Goal: Task Accomplishment & Management: Manage account settings

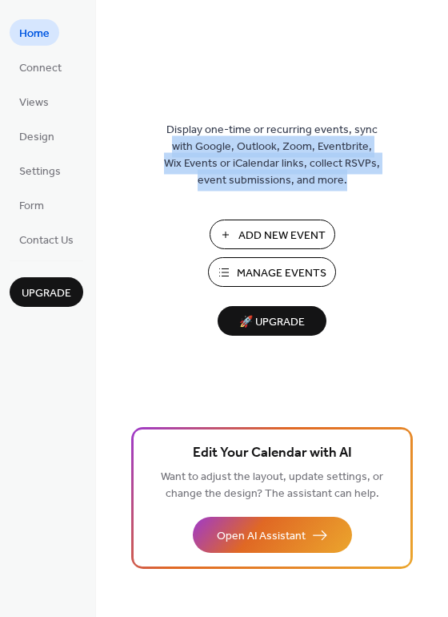
drag, startPoint x: 445, startPoint y: 90, endPoint x: 440, endPoint y: 231, distance: 141.8
click at [440, 231] on div "Display one-time or recurring events, sync with Google, Outlook, Zoom, Eventbri…" at bounding box center [272, 334] width 352 height 564
click at [446, 219] on div "Display one-time or recurring events, sync with Google, Outlook, Zoom, Eventbri…" at bounding box center [272, 334] width 352 height 564
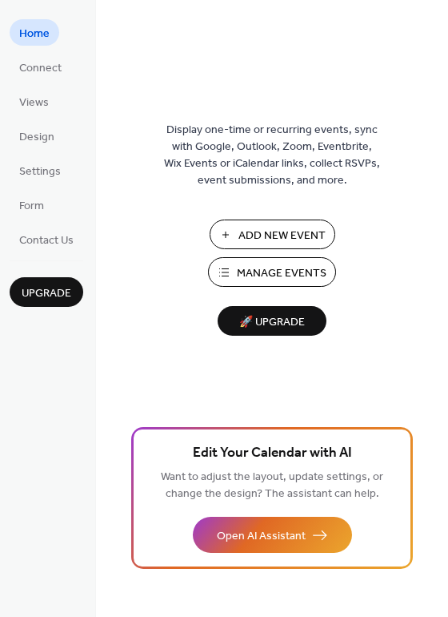
drag, startPoint x: 446, startPoint y: 219, endPoint x: 440, endPoint y: 197, distance: 23.3
click at [443, 216] on div "Display one-time or recurring events, sync with Google, Outlook, Zoom, Eventbri…" at bounding box center [272, 334] width 352 height 564
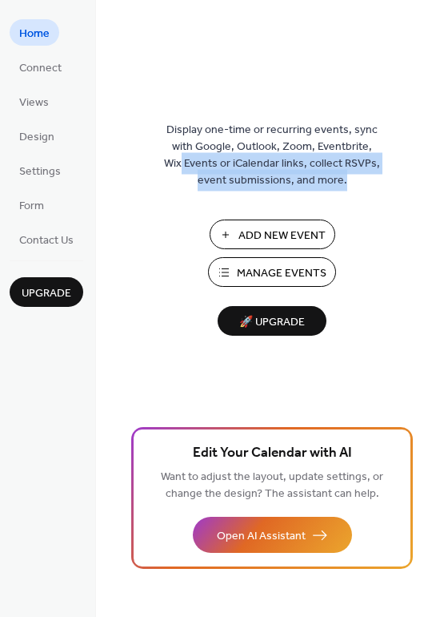
drag, startPoint x: 444, startPoint y: 152, endPoint x: 443, endPoint y: 227, distance: 75.3
click at [443, 227] on div "Display one-time or recurring events, sync with Google, Outlook, Zoom, Eventbri…" at bounding box center [272, 334] width 352 height 564
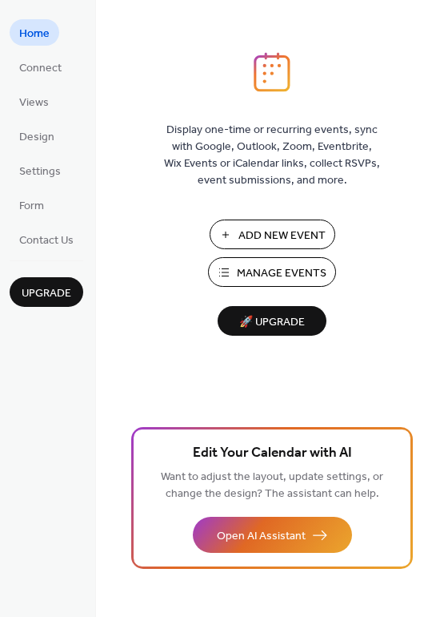
click at [442, 226] on div "Display one-time or recurring events, sync with Google, Outlook, Zoom, Eventbri…" at bounding box center [272, 334] width 352 height 564
click at [441, 157] on div "Display one-time or recurring events, sync with Google, Outlook, Zoom, Eventbri…" at bounding box center [272, 334] width 352 height 564
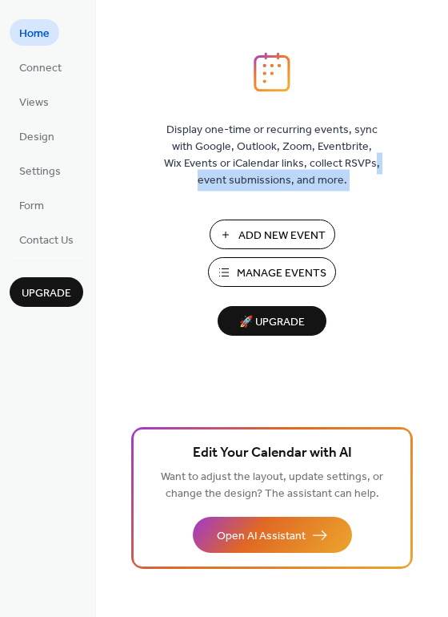
drag, startPoint x: 441, startPoint y: 157, endPoint x: 452, endPoint y: 203, distance: 47.0
click at [448, 203] on html "Home Connect Views Design Settings Form Contact Us Upgrade Home Upgrade Display…" at bounding box center [224, 308] width 448 height 617
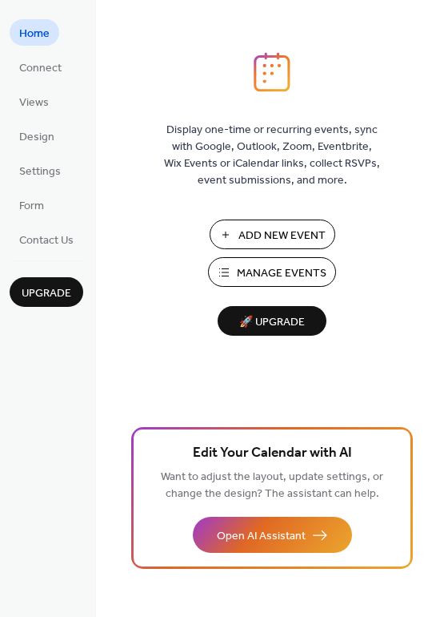
click at [367, 216] on div "Display one-time or recurring events, sync with Google, Outlook, Zoom, Eventbri…" at bounding box center [272, 334] width 352 height 564
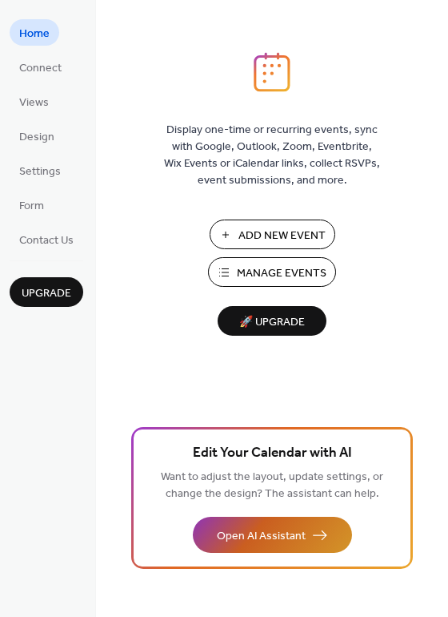
click at [263, 532] on span "Open AI Assistant" at bounding box center [261, 536] width 89 height 17
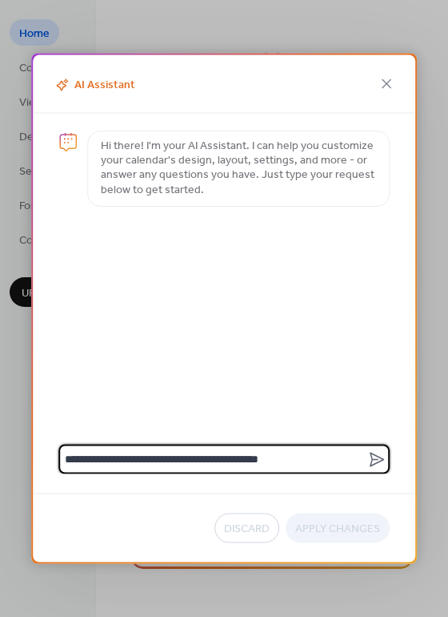
type textarea "**********"
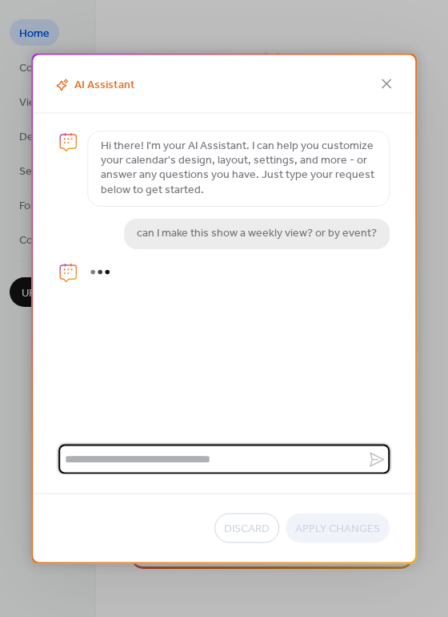
drag, startPoint x: 360, startPoint y: 440, endPoint x: 335, endPoint y: 372, distance: 72.2
click at [335, 372] on div "Hi there! I'm your AI Assistant. I can help you customize your calendar's desig…" at bounding box center [224, 294] width 383 height 360
click at [278, 346] on div "Hi there! I'm your AI Assistant. I can help you customize your calendar's desig…" at bounding box center [224, 266] width 383 height 305
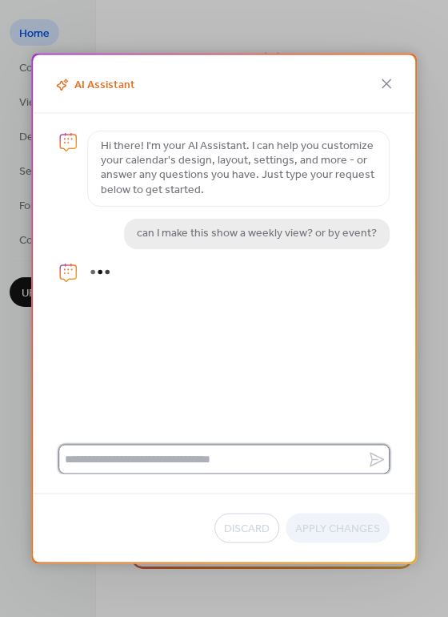
click at [342, 469] on textarea at bounding box center [212, 459] width 309 height 30
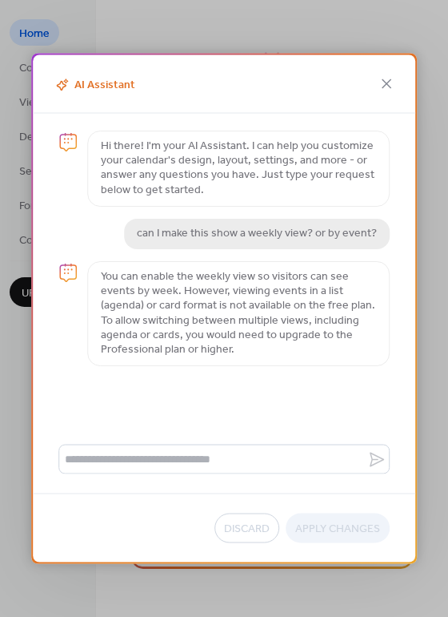
click at [247, 341] on p "You can enable the weekly view so visitors can see events by week. However, vie…" at bounding box center [238, 313] width 275 height 87
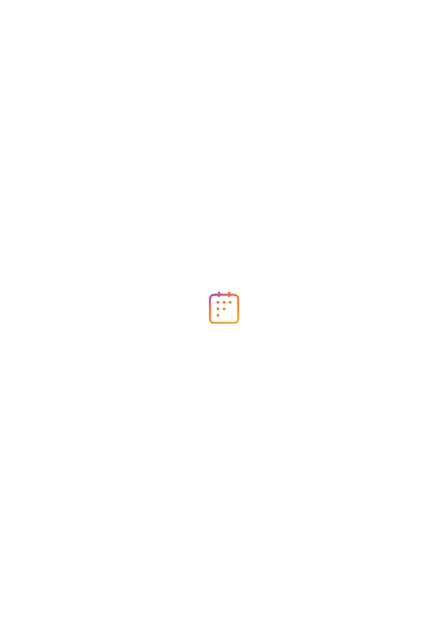
click at [446, 93] on div at bounding box center [224, 308] width 448 height 617
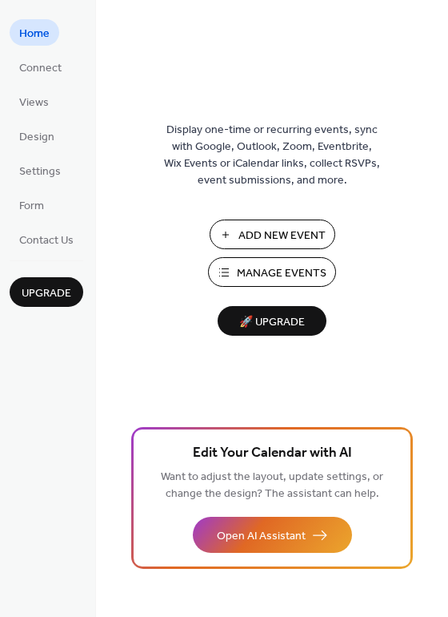
drag, startPoint x: 446, startPoint y: 93, endPoint x: 437, endPoint y: 128, distance: 36.3
click at [437, 128] on div "Display one-time or recurring events, sync with Google, Outlook, Zoom, Eventbri…" at bounding box center [272, 334] width 352 height 564
click at [30, 148] on link "Design" at bounding box center [37, 136] width 54 height 26
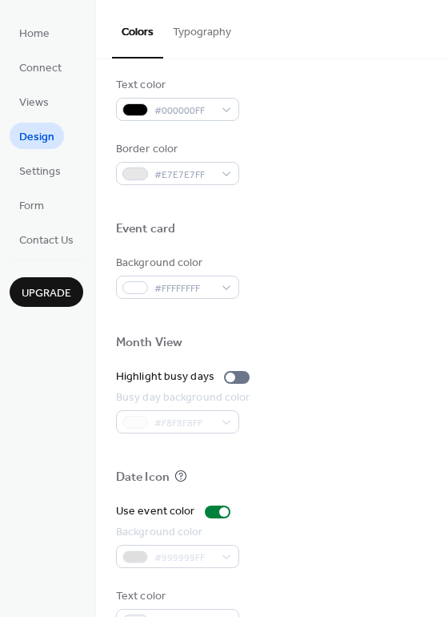
scroll to position [685, 0]
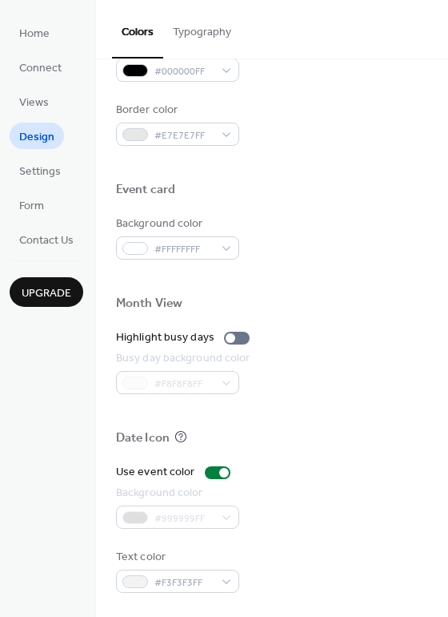
click at [400, 201] on div "Event card" at bounding box center [272, 192] width 312 height 21
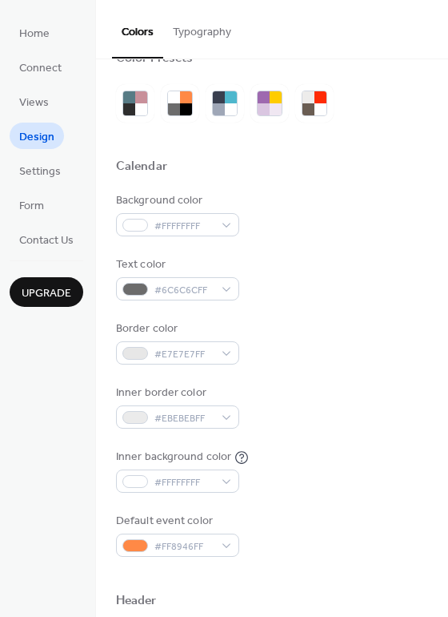
scroll to position [0, 0]
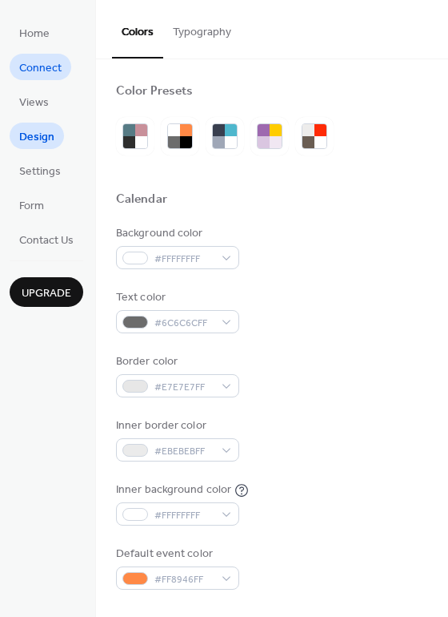
click at [41, 61] on span "Connect" at bounding box center [40, 68] width 42 height 17
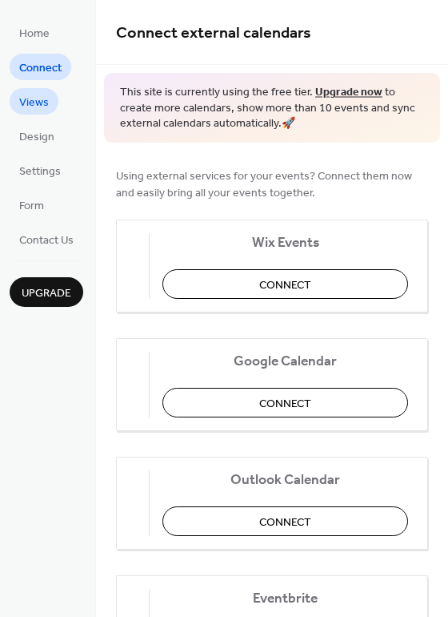
click at [28, 104] on span "Views" at bounding box center [34, 102] width 30 height 17
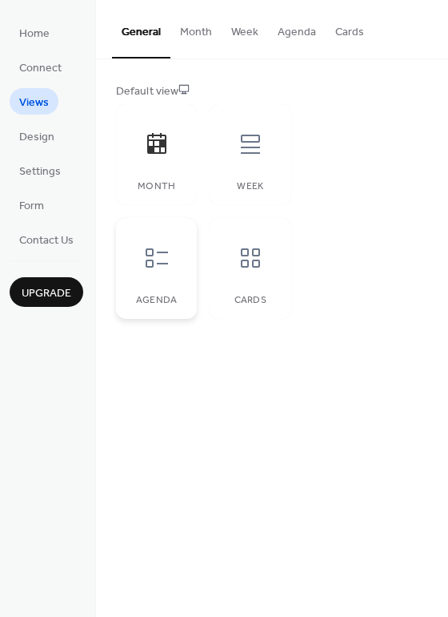
click at [159, 263] on icon at bounding box center [157, 257] width 22 height 19
drag, startPoint x: 444, startPoint y: 63, endPoint x: 455, endPoint y: 142, distance: 79.2
click at [448, 142] on html "Home Connect Views Design Settings Form Contact Us Upgrade Views Upgrade Genera…" at bounding box center [224, 308] width 448 height 617
click at [261, 152] on icon at bounding box center [251, 144] width 26 height 26
click at [351, 114] on div "Default view Month Week Agenda Cards" at bounding box center [272, 200] width 312 height 235
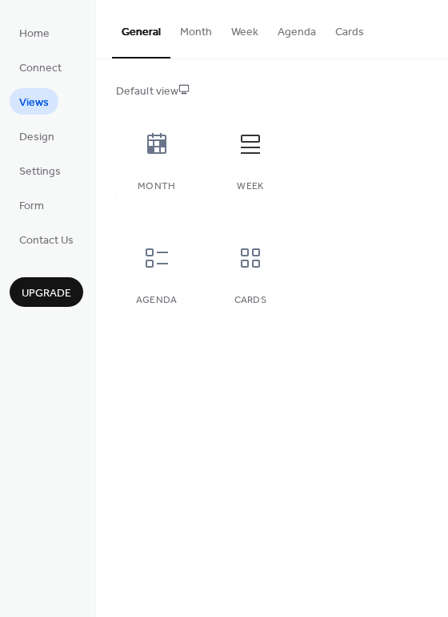
drag, startPoint x: 445, startPoint y: 106, endPoint x: 450, endPoint y: 166, distance: 59.4
click at [448, 166] on html "Home Connect Views Design Settings Form Contact Us Upgrade Views Upgrade Genera…" at bounding box center [224, 308] width 448 height 617
click at [442, 179] on div "Default view Month Week Agenda Cards" at bounding box center [272, 200] width 352 height 283
click at [442, 173] on div "Default view Month Week Agenda Cards" at bounding box center [272, 200] width 352 height 283
drag, startPoint x: 442, startPoint y: 171, endPoint x: 443, endPoint y: 215, distance: 44.0
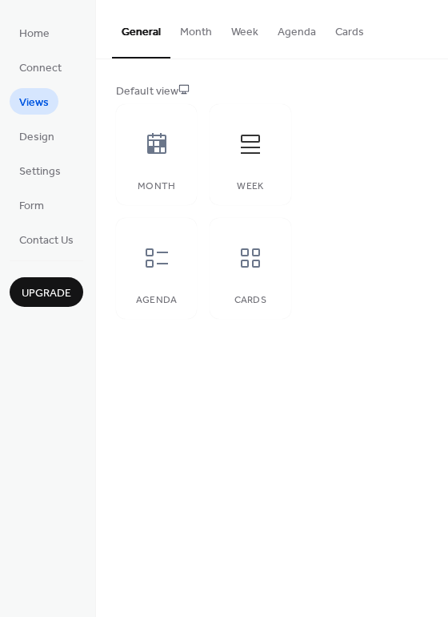
click at [448, 232] on html "Home Connect Views Design Settings Form Contact Us Upgrade Views Upgrade Genera…" at bounding box center [224, 308] width 448 height 617
click at [328, 179] on div "Default view Month Week Agenda Cards" at bounding box center [272, 200] width 312 height 235
click at [139, 259] on div at bounding box center [157, 258] width 48 height 48
click at [232, 275] on div at bounding box center [251, 258] width 48 height 48
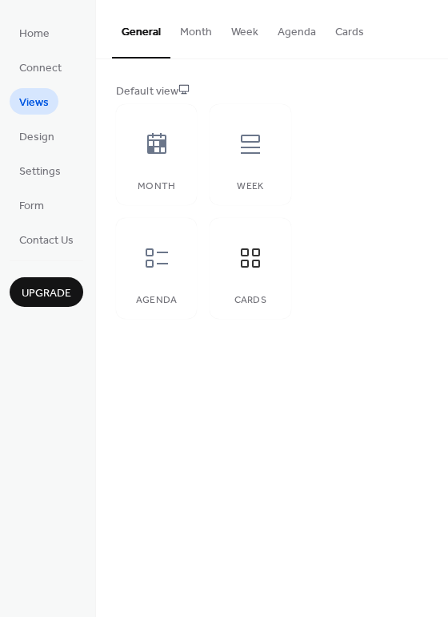
drag, startPoint x: 442, startPoint y: 140, endPoint x: 446, endPoint y: 195, distance: 55.4
click at [446, 195] on div "Default view Month Week Agenda Cards" at bounding box center [272, 200] width 352 height 283
drag, startPoint x: 437, startPoint y: 195, endPoint x: 429, endPoint y: 196, distance: 8.0
click at [436, 196] on div "Default view Month Week Agenda Cards" at bounding box center [272, 200] width 352 height 283
click at [158, 284] on div "Agenda" at bounding box center [156, 268] width 81 height 101
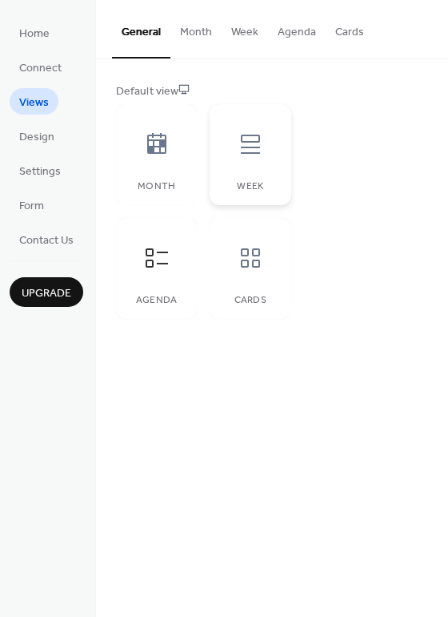
click at [266, 167] on div "Week" at bounding box center [250, 154] width 81 height 101
drag, startPoint x: 444, startPoint y: 307, endPoint x: 435, endPoint y: 203, distance: 104.5
click at [435, 203] on div "Default view Month Week Agenda Cards" at bounding box center [272, 200] width 352 height 283
click at [199, 256] on div "Month Week Agenda Cards" at bounding box center [203, 211] width 175 height 215
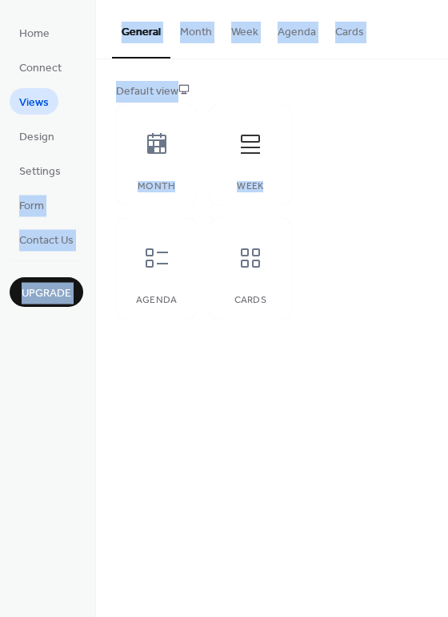
drag, startPoint x: 158, startPoint y: 266, endPoint x: -147, endPoint y: 201, distance: 311.1
click at [0, 201] on html "Home Connect Views Design Settings Form Contact Us Upgrade Views Upgrade Genera…" at bounding box center [224, 308] width 448 height 617
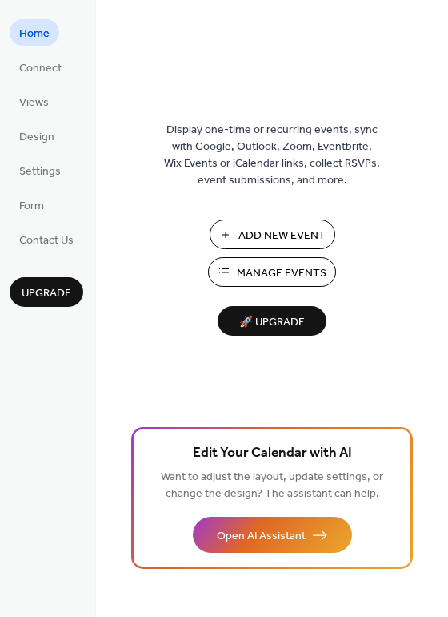
drag, startPoint x: 448, startPoint y: 108, endPoint x: 440, endPoint y: 129, distance: 22.3
click at [440, 129] on div "Display one-time or recurring events, sync with Google, Outlook, Zoom, Eventbri…" at bounding box center [272, 334] width 352 height 564
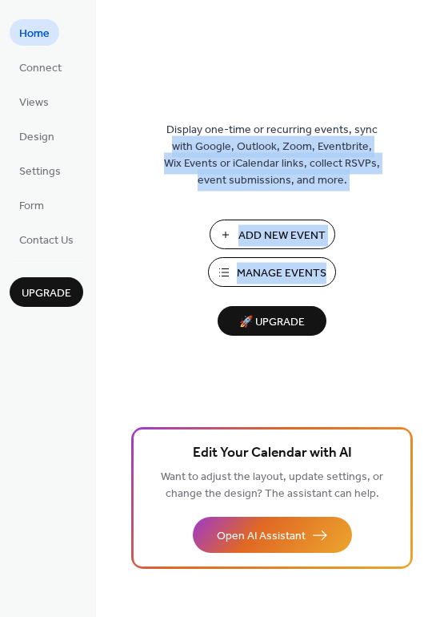
drag, startPoint x: 444, startPoint y: 122, endPoint x: 421, endPoint y: 201, distance: 82.4
click at [426, 279] on div "Display one-time or recurring events, sync with Google, Outlook, Zoom, Eventbri…" at bounding box center [272, 334] width 352 height 564
click at [375, 151] on span "Display one-time or recurring events, sync with Google, Outlook, Zoom, Eventbri…" at bounding box center [272, 155] width 216 height 67
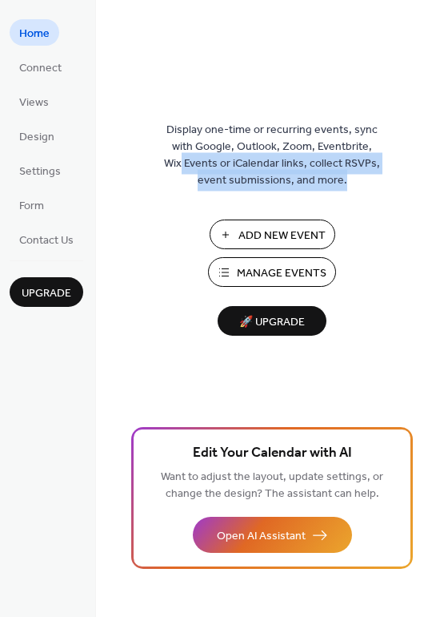
drag, startPoint x: 443, startPoint y: 152, endPoint x: 437, endPoint y: 213, distance: 61.1
click at [437, 213] on div "Display one-time or recurring events, sync with Google, Outlook, Zoom, Eventbri…" at bounding box center [272, 334] width 352 height 564
click at [447, 211] on div "Display one-time or recurring events, sync with Google, Outlook, Zoom, Eventbri…" at bounding box center [272, 334] width 352 height 564
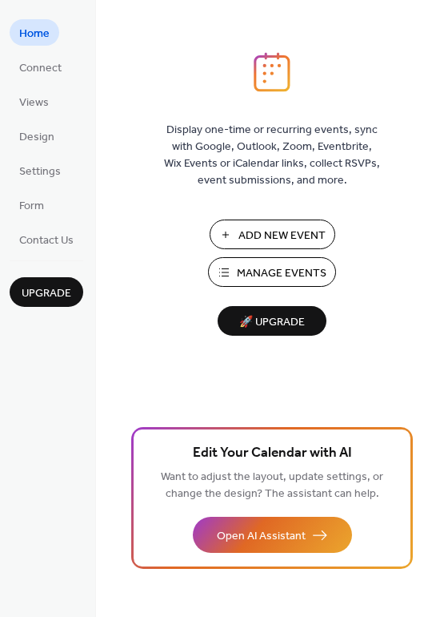
click at [381, 170] on div "Display one-time or recurring events, sync with Google, Outlook, Zoom, Eventbri…" at bounding box center [272, 334] width 352 height 564
drag, startPoint x: 443, startPoint y: 480, endPoint x: 439, endPoint y: 346, distance: 134.6
click at [439, 346] on div "Display one-time or recurring events, sync with Google, Outlook, Zoom, Eventbri…" at bounding box center [272, 334] width 352 height 564
click at [41, 157] on ul "Home Connect Views Design Settings Form Contact Us" at bounding box center [47, 135] width 74 height 233
click at [41, 167] on span "Settings" at bounding box center [40, 171] width 42 height 17
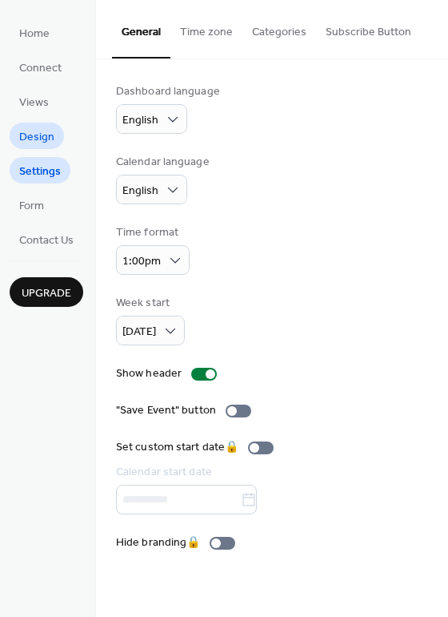
click at [50, 137] on span "Design" at bounding box center [36, 137] width 35 height 17
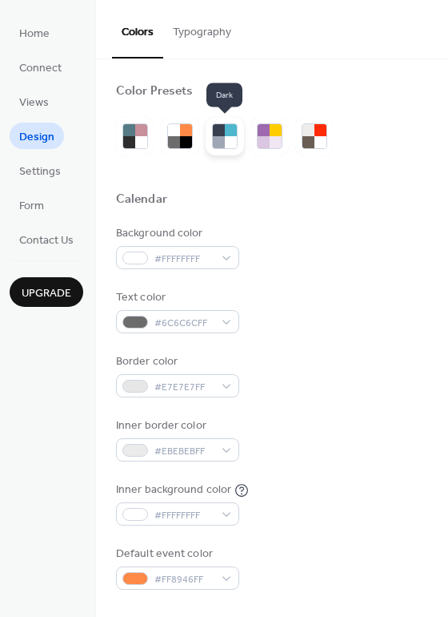
click at [215, 137] on div at bounding box center [219, 142] width 12 height 12
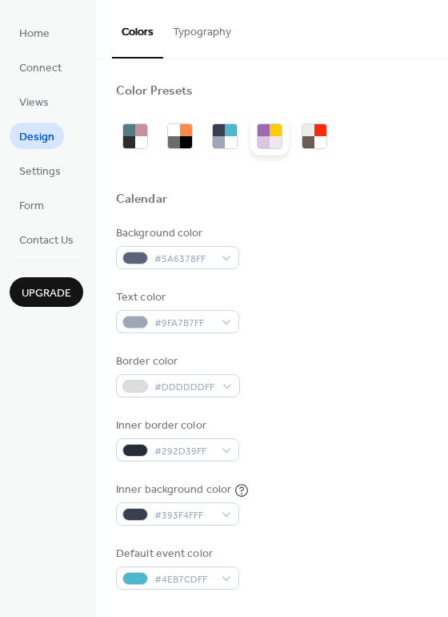
click at [257, 143] on div at bounding box center [270, 136] width 38 height 38
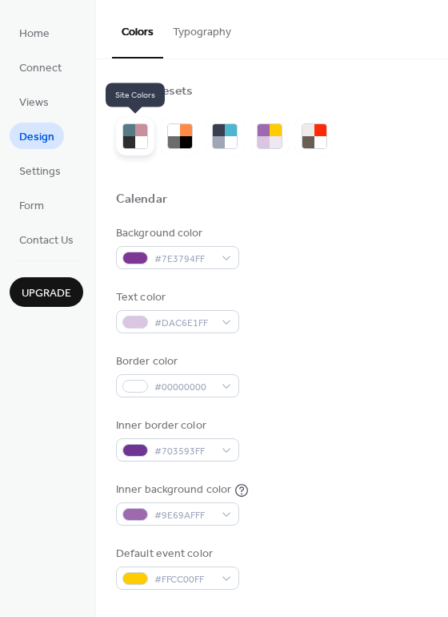
click at [132, 145] on div at bounding box center [129, 142] width 12 height 12
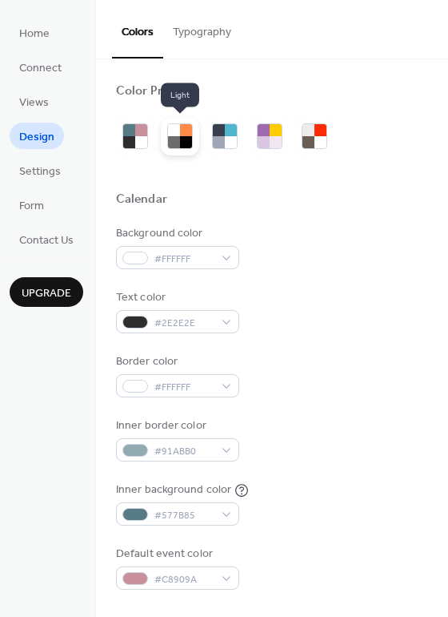
click at [186, 126] on div at bounding box center [186, 130] width 12 height 12
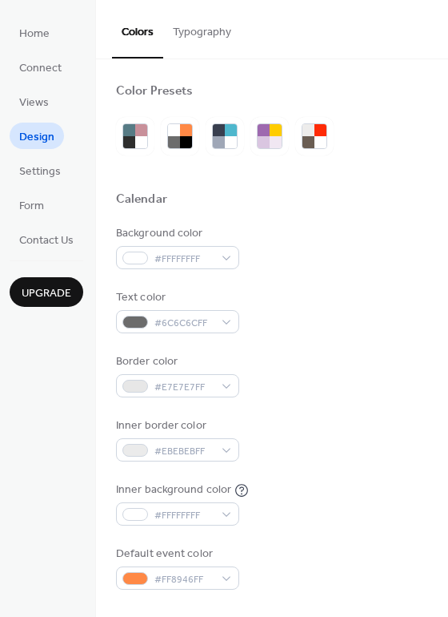
click at [368, 121] on div at bounding box center [272, 136] width 312 height 38
click at [55, 170] on span "Settings" at bounding box center [40, 171] width 42 height 17
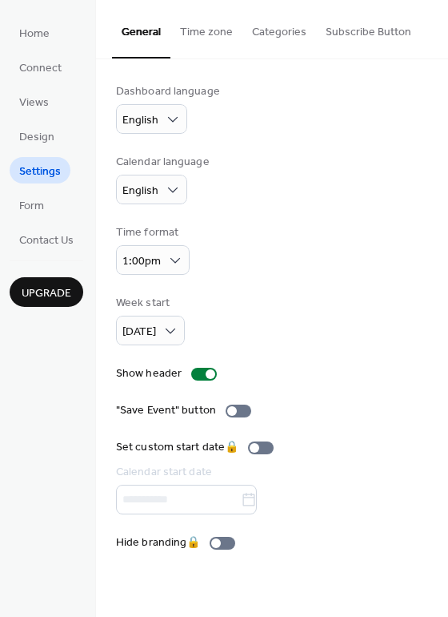
drag, startPoint x: 444, startPoint y: 492, endPoint x: 443, endPoint y: 512, distance: 20.9
click at [443, 514] on div "Dashboard language English Calendar language English Time format 1:00pm Week st…" at bounding box center [272, 317] width 352 height 516
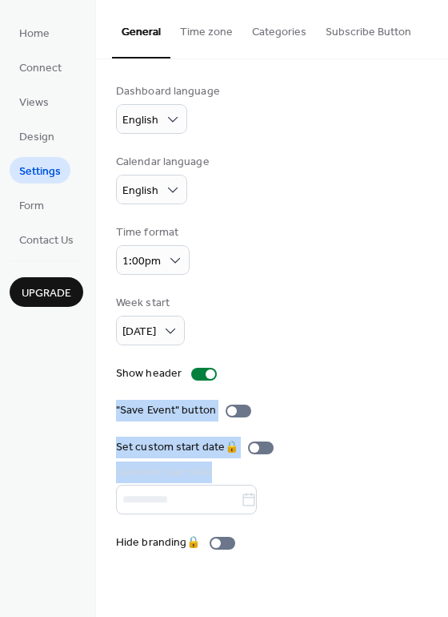
drag, startPoint x: 443, startPoint y: 508, endPoint x: 419, endPoint y: 382, distance: 128.0
click at [425, 384] on div "Dashboard language English Calendar language English Time format 1:00pm Week st…" at bounding box center [272, 317] width 352 height 516
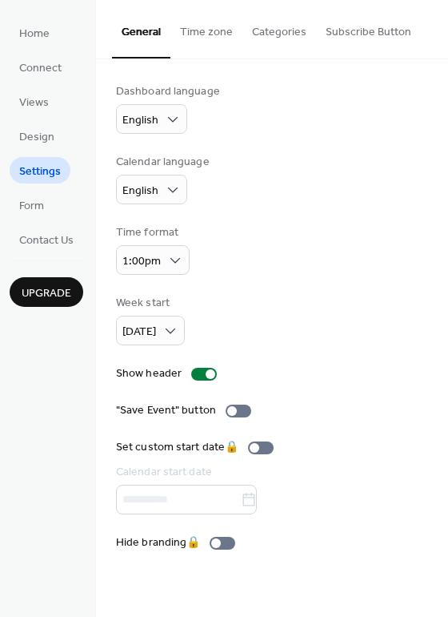
click at [351, 371] on div "Show header" at bounding box center [272, 373] width 312 height 17
click at [46, 103] on span "Views" at bounding box center [34, 102] width 30 height 17
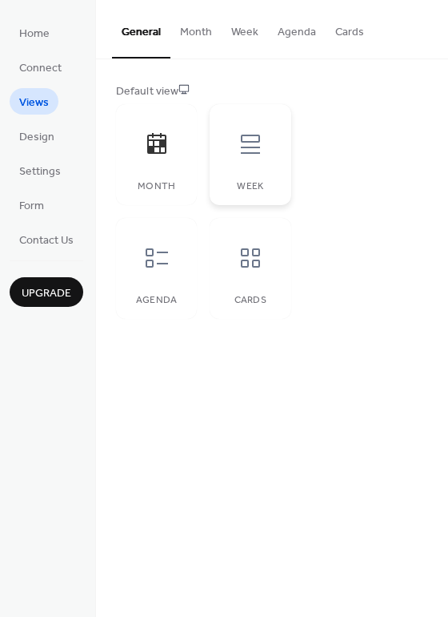
click at [245, 156] on icon at bounding box center [251, 144] width 26 height 26
click at [164, 275] on div at bounding box center [157, 258] width 48 height 48
click at [443, 143] on div "Default view Month Week Agenda Cards" at bounding box center [272, 200] width 352 height 283
click at [388, 148] on div "Default view Month Week Agenda Cards" at bounding box center [272, 200] width 312 height 235
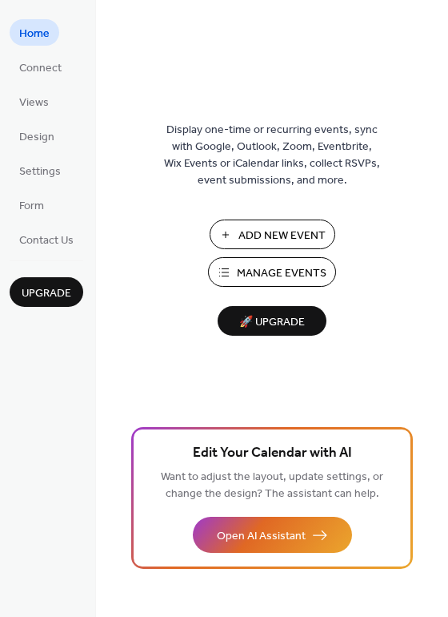
click at [294, 247] on button "Add New Event" at bounding box center [273, 234] width 126 height 30
click at [242, 276] on span "Manage Events" at bounding box center [282, 273] width 90 height 17
click at [28, 68] on span "Connect" at bounding box center [40, 68] width 42 height 17
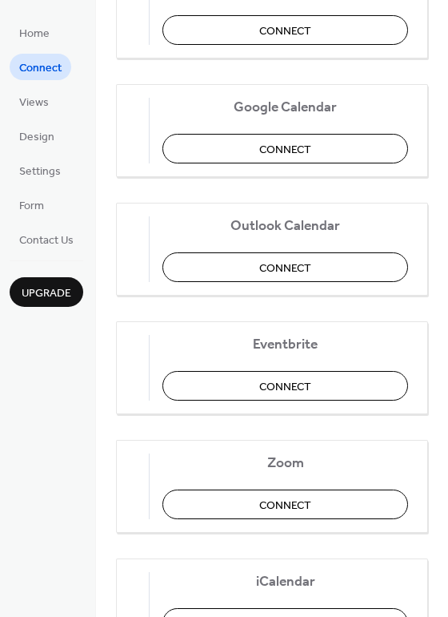
scroll to position [336, 0]
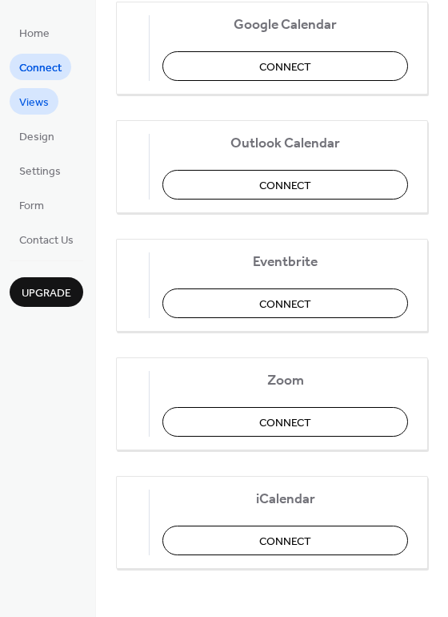
click at [61, 105] on ul "Home Connect Views Design Settings Form Contact Us" at bounding box center [47, 135] width 74 height 233
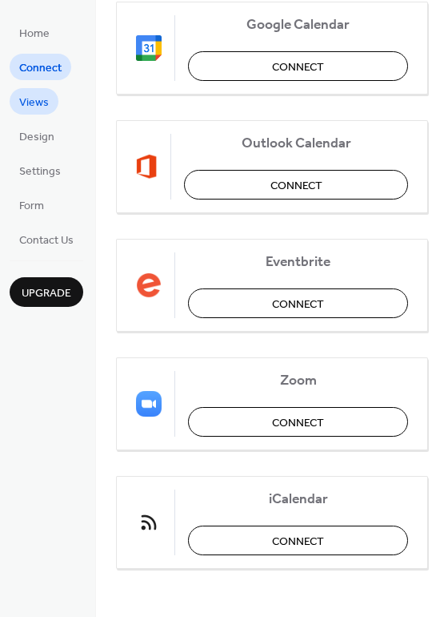
click at [20, 102] on span "Views" at bounding box center [34, 102] width 30 height 17
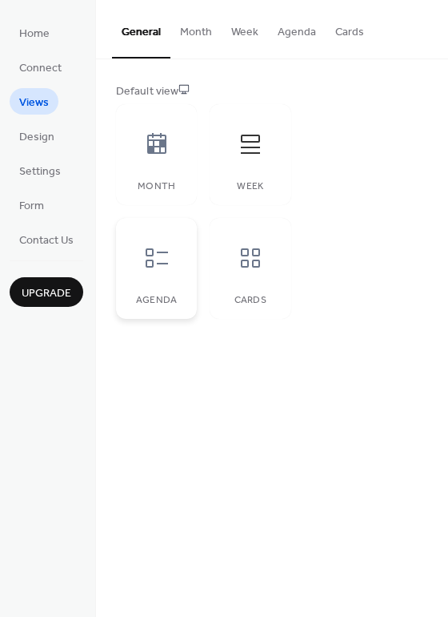
click at [155, 255] on icon at bounding box center [157, 258] width 26 height 26
click at [176, 157] on div at bounding box center [157, 144] width 48 height 48
click at [176, 156] on div at bounding box center [157, 144] width 48 height 48
click at [270, 157] on div at bounding box center [251, 144] width 48 height 48
click at [162, 255] on icon at bounding box center [157, 258] width 26 height 26
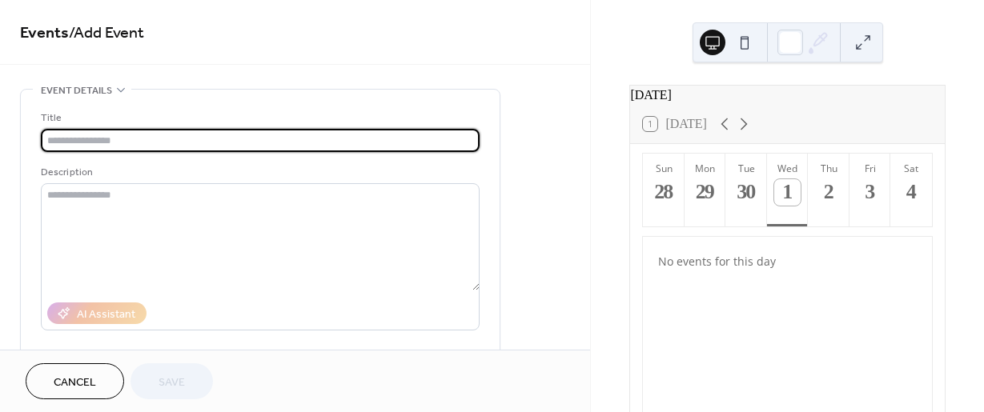
click at [691, 131] on div "1 [DATE]" at bounding box center [675, 124] width 64 height 14
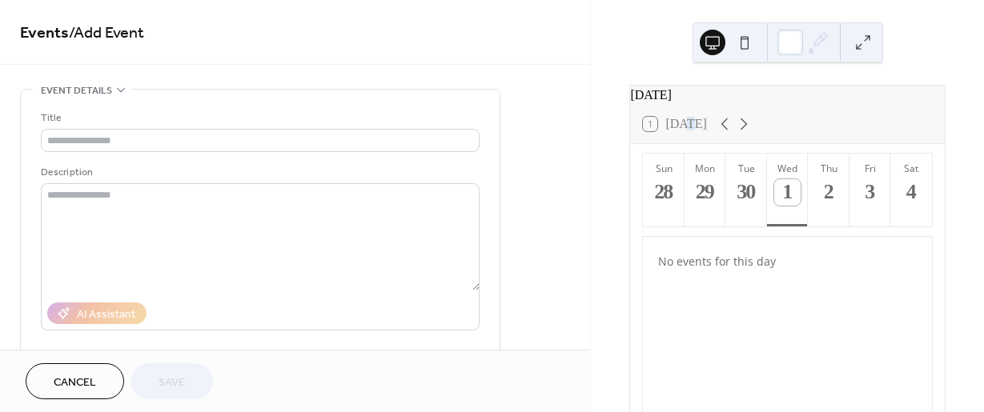
click at [699, 131] on div "1 [DATE]" at bounding box center [675, 124] width 64 height 14
click at [745, 134] on icon at bounding box center [743, 123] width 19 height 19
click at [744, 134] on icon at bounding box center [742, 123] width 19 height 19
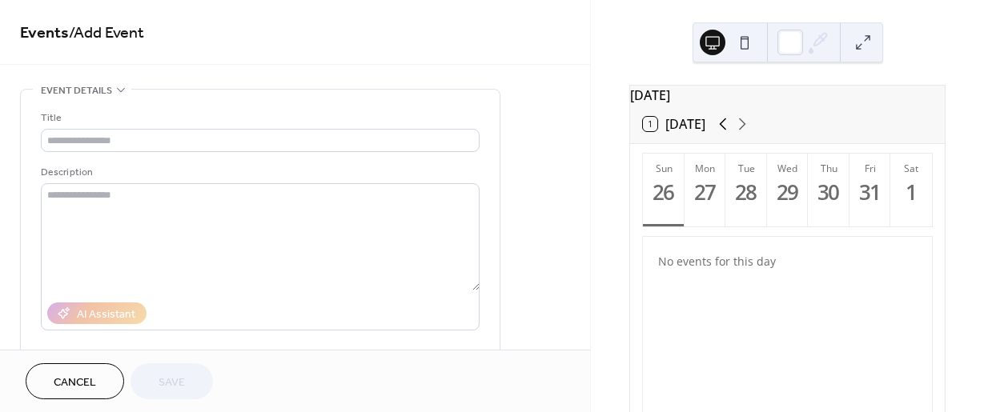
click at [720, 134] on icon at bounding box center [722, 123] width 19 height 19
click at [722, 133] on icon at bounding box center [722, 123] width 19 height 19
click at [722, 131] on icon at bounding box center [723, 124] width 7 height 12
click at [871, 202] on div "10" at bounding box center [870, 192] width 26 height 26
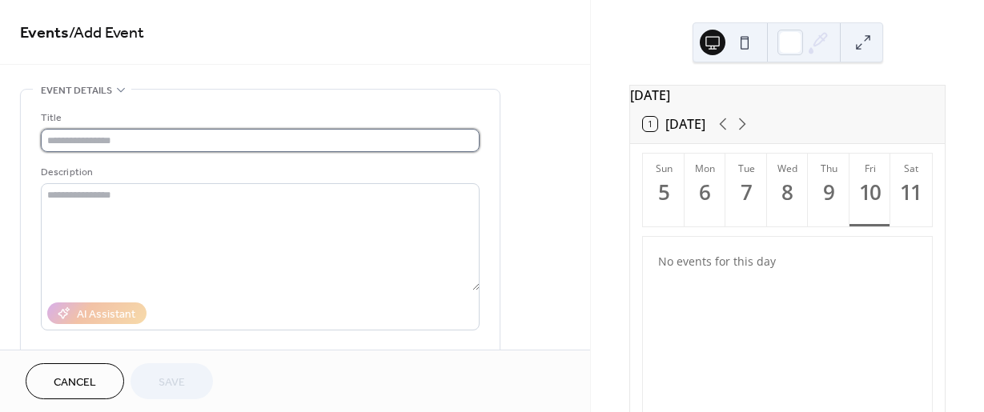
click at [199, 138] on input "text" at bounding box center [260, 140] width 439 height 23
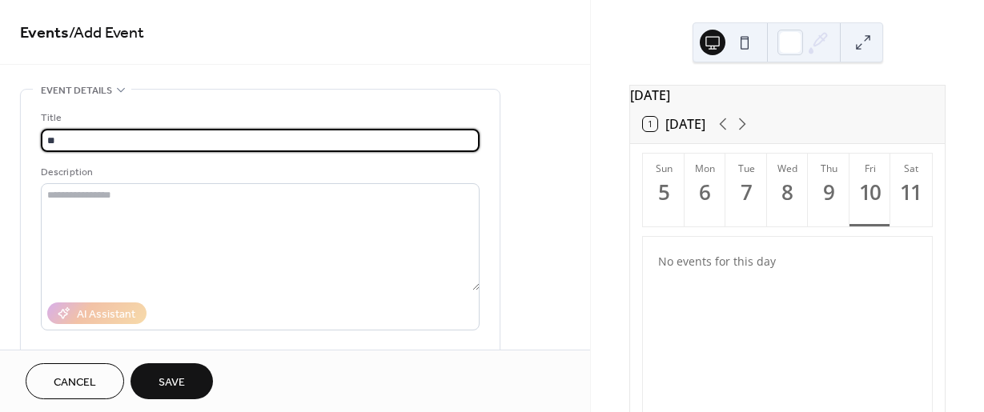
type input "*"
type input "**********"
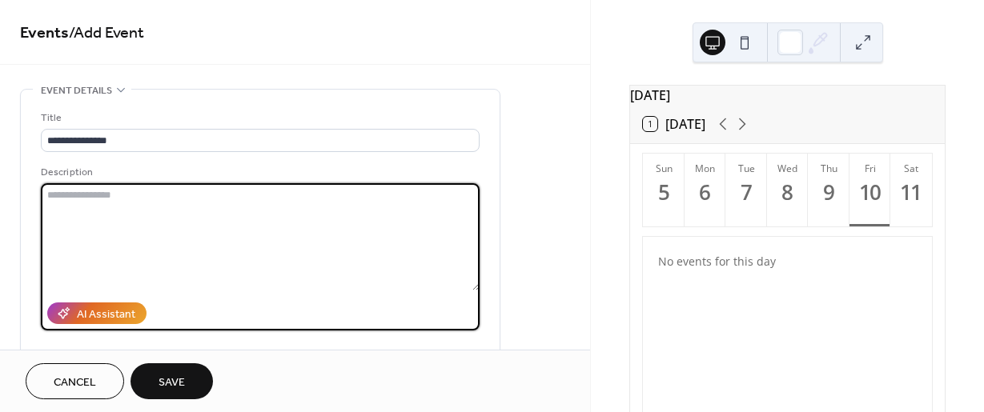
click at [159, 227] on textarea at bounding box center [260, 236] width 439 height 107
type textarea "*"
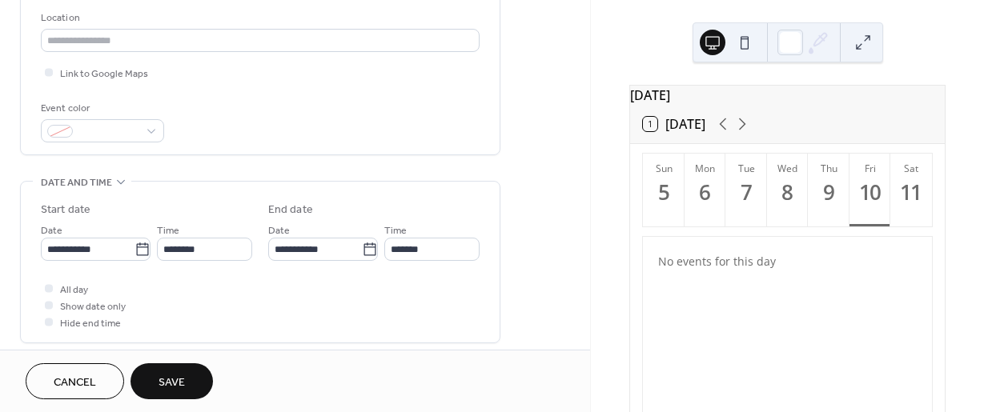
scroll to position [342, 0]
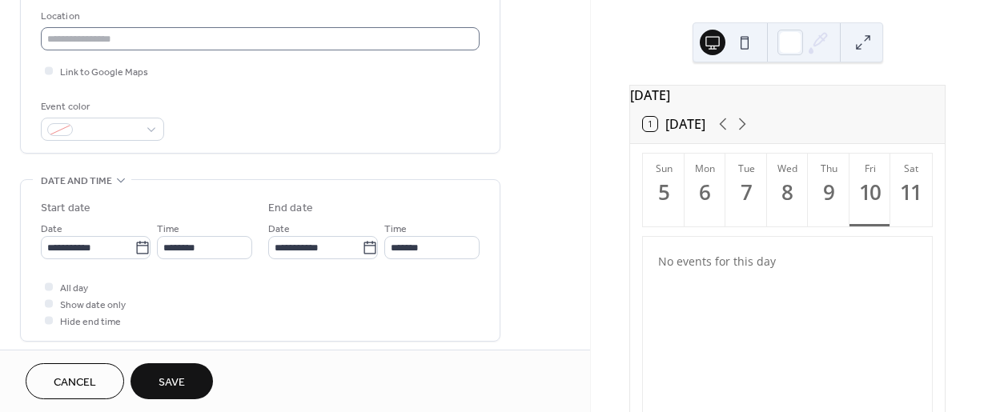
type textarea "**********"
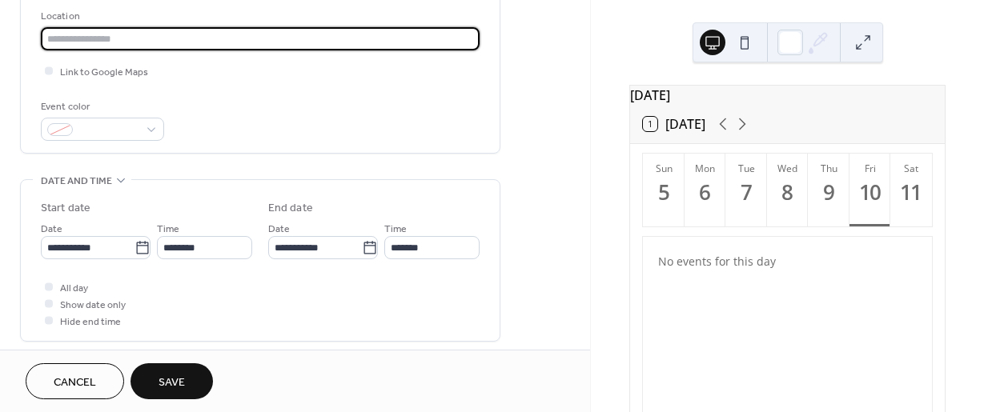
click at [235, 41] on input "text" at bounding box center [260, 38] width 439 height 23
type input "**********"
click at [110, 247] on body "**********" at bounding box center [492, 206] width 984 height 412
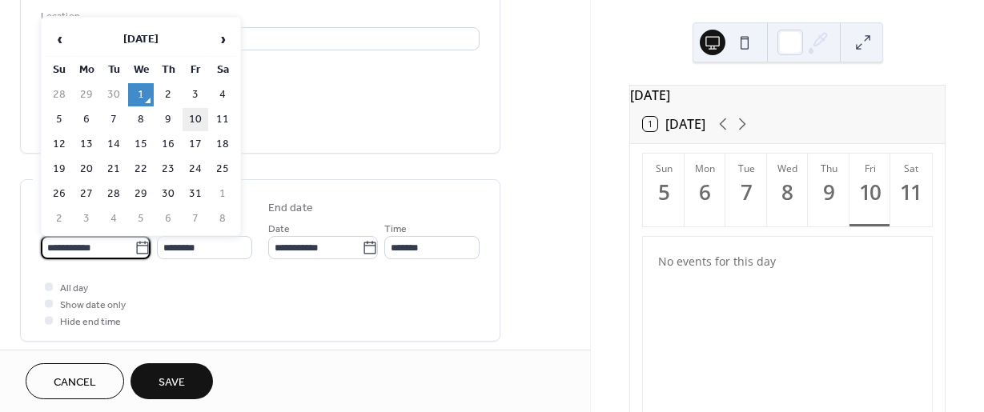
click at [192, 111] on td "10" at bounding box center [196, 119] width 26 height 23
type input "**********"
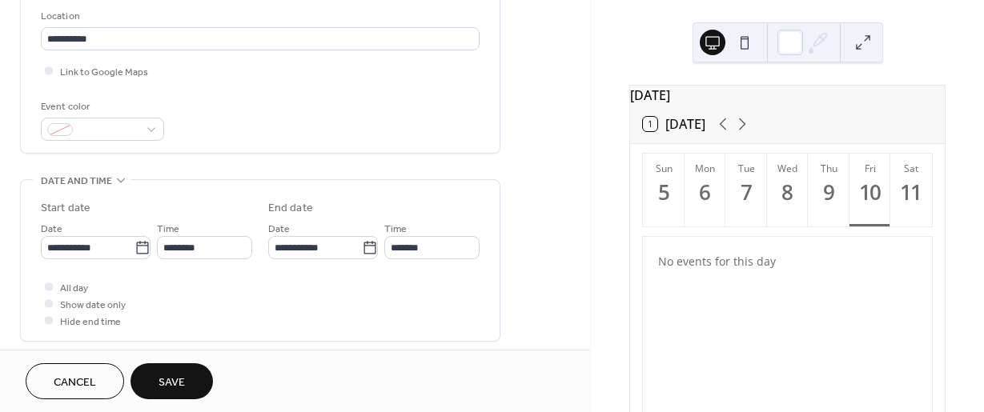
click at [171, 382] on span "Save" at bounding box center [172, 383] width 26 height 17
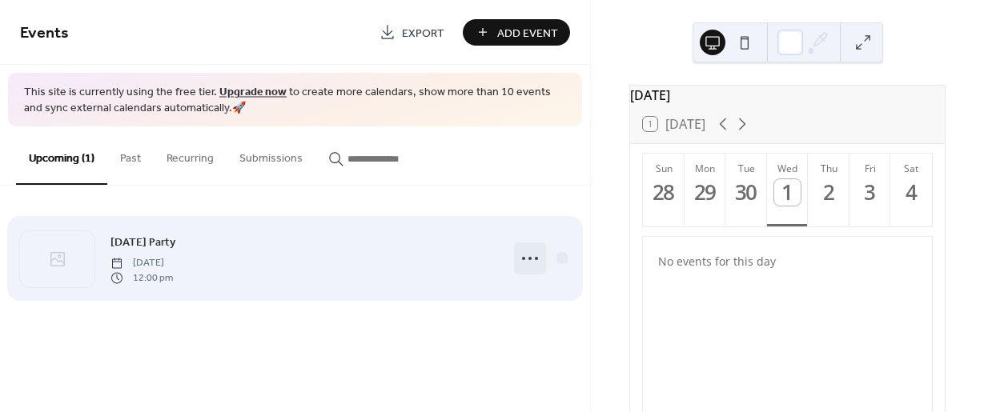
click at [535, 264] on icon at bounding box center [530, 259] width 26 height 26
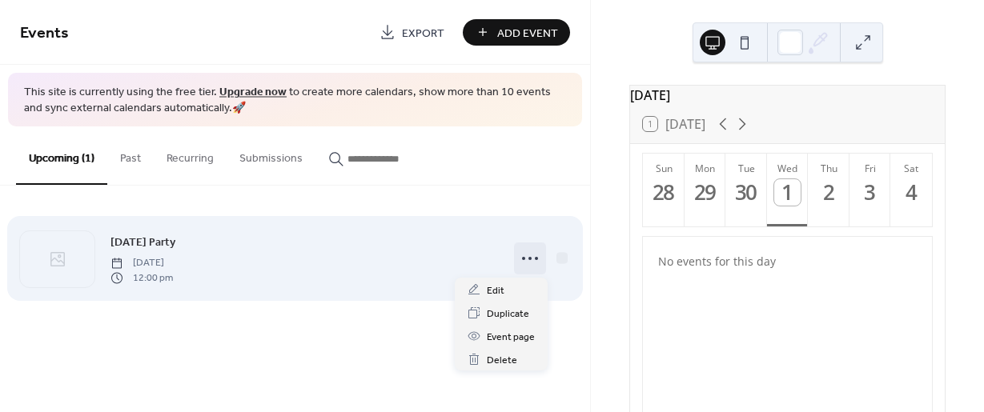
click at [535, 264] on icon at bounding box center [530, 259] width 26 height 26
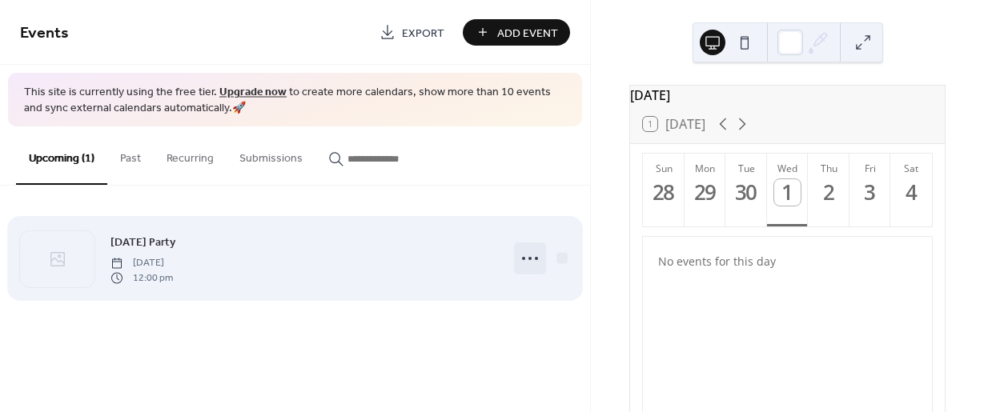
click at [528, 255] on icon at bounding box center [530, 259] width 26 height 26
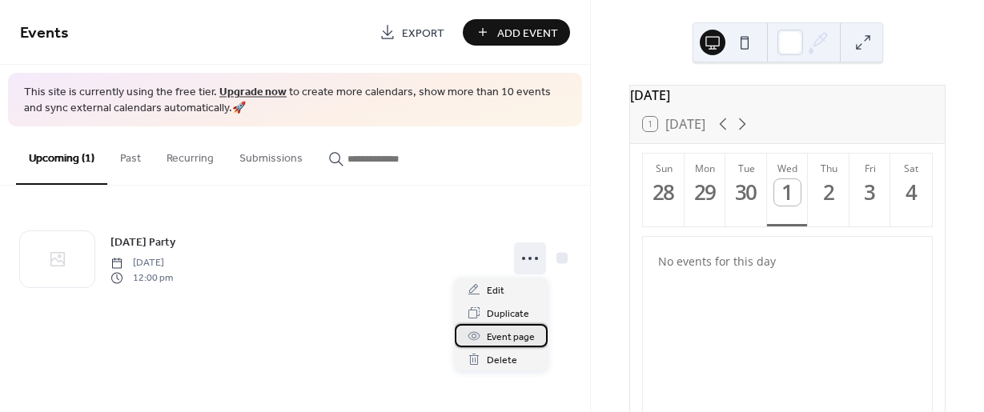
click at [525, 336] on span "Event page" at bounding box center [511, 337] width 48 height 17
